Goal: Find specific page/section: Go to known website

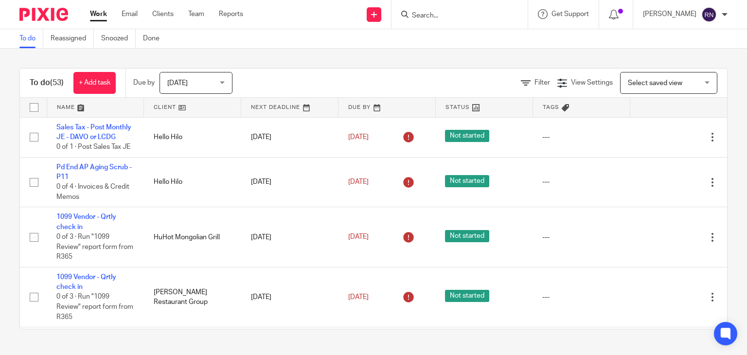
click at [473, 16] on input "Search" at bounding box center [455, 16] width 88 height 9
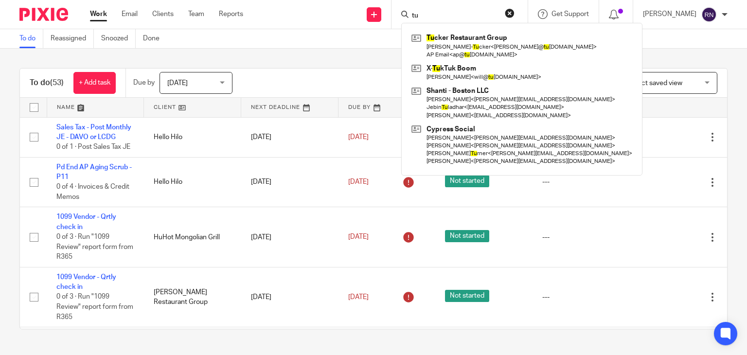
type input "t"
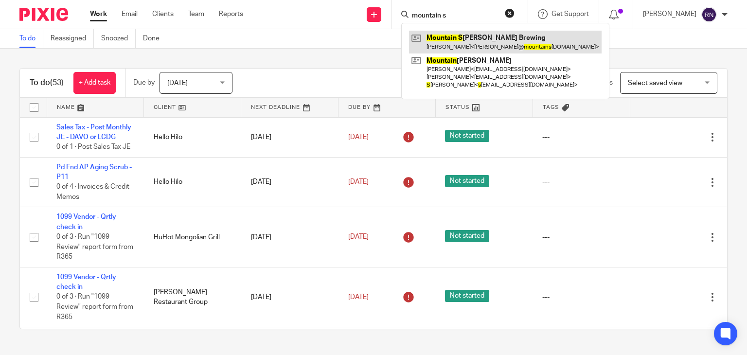
type input "mountain s"
click at [473, 39] on link at bounding box center [505, 42] width 193 height 22
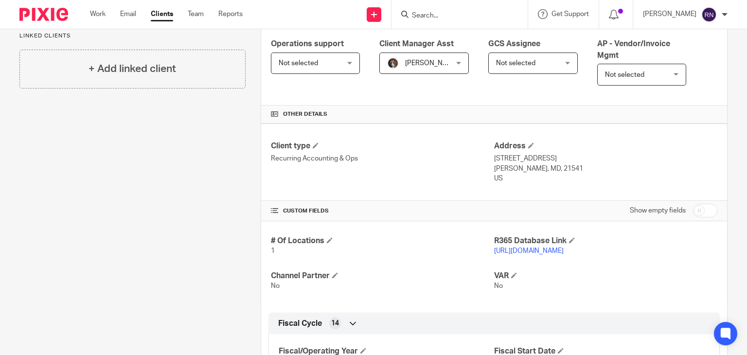
scroll to position [272, 0]
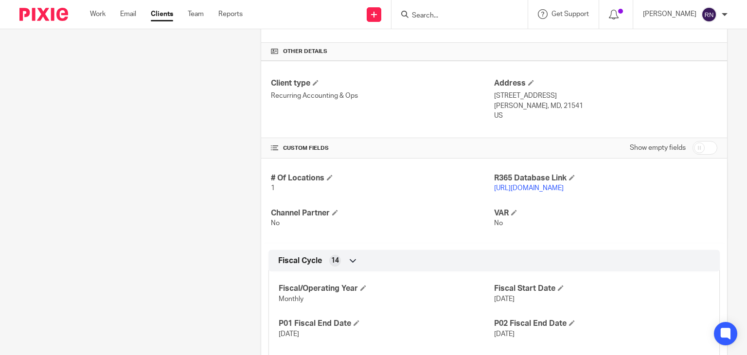
click at [535, 190] on link "[URL][DOMAIN_NAME]" at bounding box center [529, 188] width 70 height 7
